Goal: Register for event/course

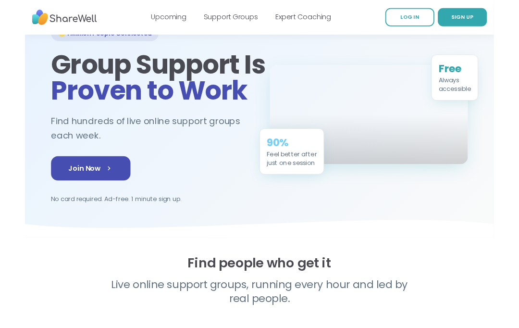
scroll to position [70, 0]
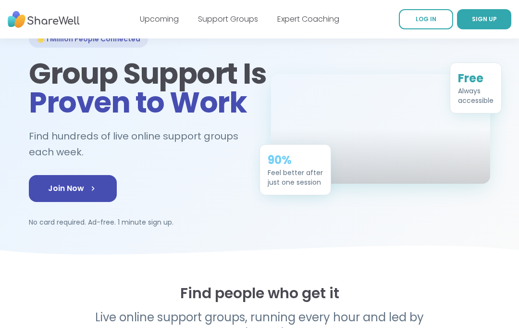
click at [65, 191] on link "Join Now" at bounding box center [73, 188] width 88 height 27
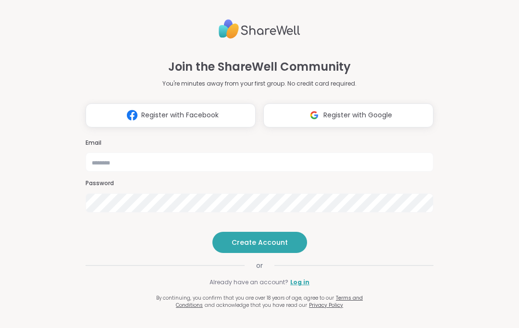
type input "**********"
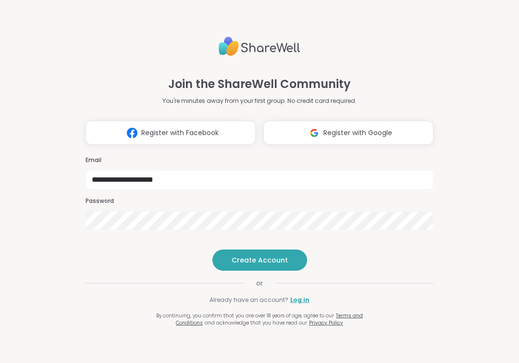
click at [251, 265] on span "Create Account" at bounding box center [260, 260] width 56 height 10
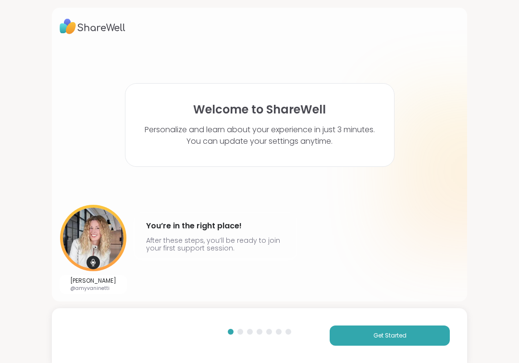
click at [362, 328] on button "Get Started" at bounding box center [390, 336] width 120 height 20
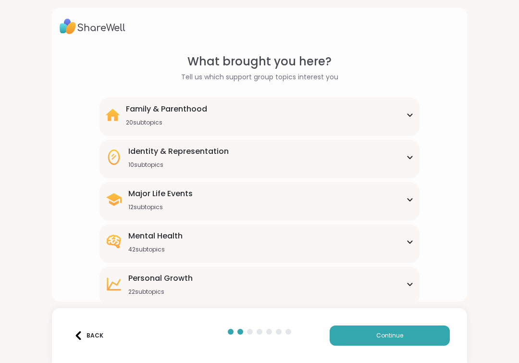
click at [174, 235] on div "Mental Health" at bounding box center [155, 236] width 54 height 12
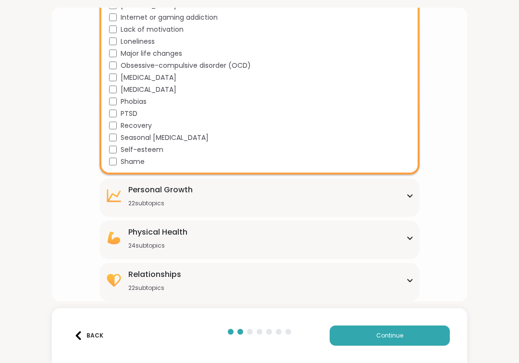
scroll to position [569, 0]
click at [132, 203] on div "22 subtopics" at bounding box center [160, 204] width 64 height 8
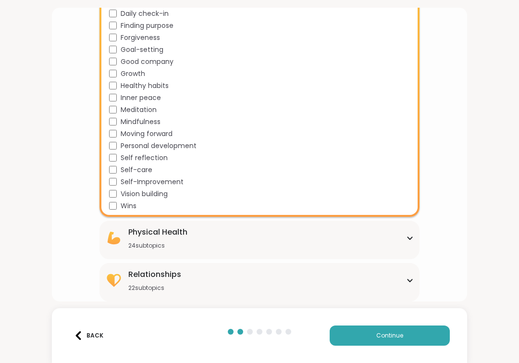
scroll to position [832, 0]
click at [157, 236] on div "Physical Health" at bounding box center [157, 233] width 59 height 12
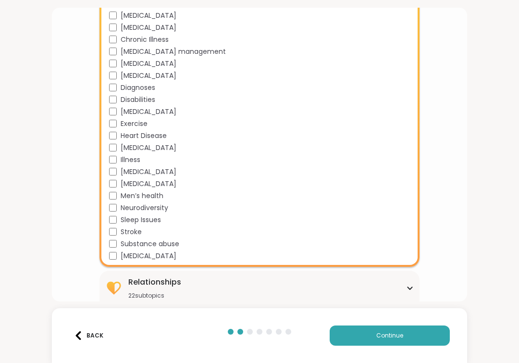
scroll to position [1114, 0]
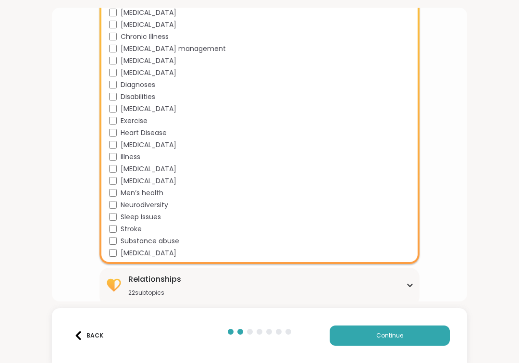
click at [125, 191] on span "Men’s health" at bounding box center [142, 193] width 43 height 10
click at [125, 190] on span "Men’s health" at bounding box center [142, 193] width 43 height 10
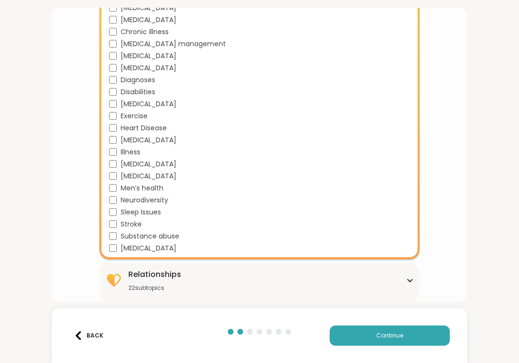
scroll to position [1119, 0]
click at [155, 292] on div "22 subtopics" at bounding box center [154, 288] width 53 height 8
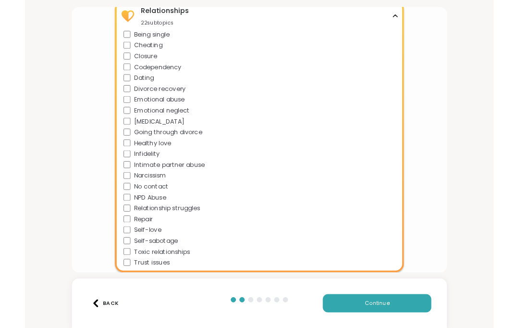
scroll to position [1381, 0]
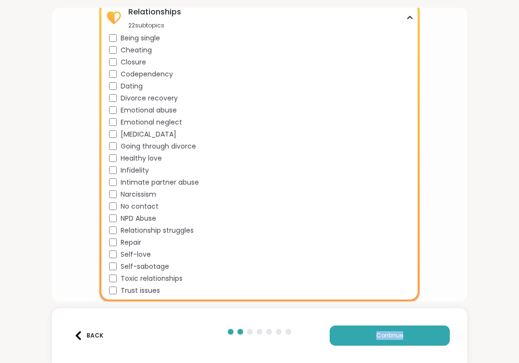
click at [518, 328] on div "What brought you here? Tell us which support group topics interest you Family &…" at bounding box center [259, 181] width 519 height 363
